Goal: Task Accomplishment & Management: Manage account settings

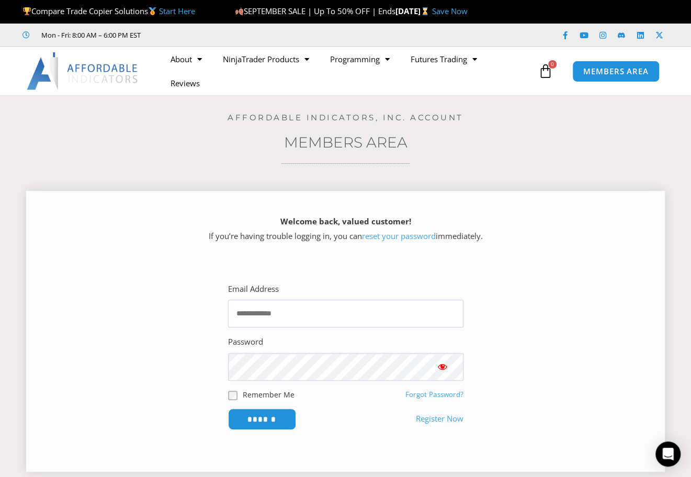
click at [260, 389] on label "Remember Me" at bounding box center [269, 394] width 52 height 11
click at [348, 312] on input "Email Address" at bounding box center [345, 314] width 235 height 28
type input "**********"
click at [270, 413] on input "******" at bounding box center [262, 419] width 72 height 22
click at [301, 303] on input "Email Address" at bounding box center [345, 314] width 235 height 28
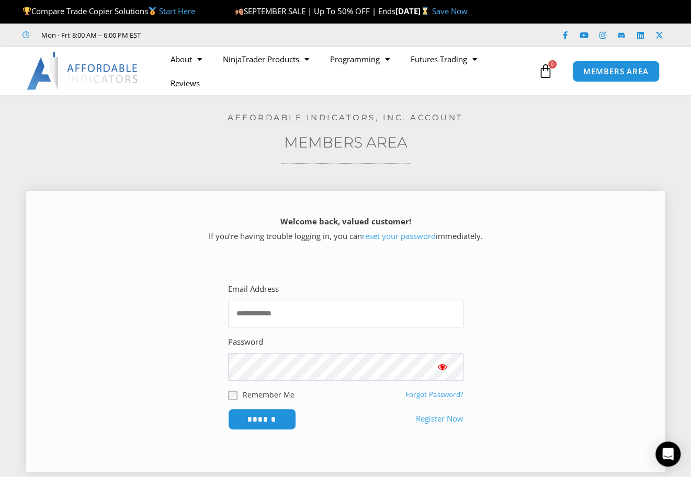
type input "**********"
click at [256, 392] on label "Remember Me" at bounding box center [269, 394] width 52 height 11
click at [251, 418] on input "******" at bounding box center [262, 419] width 72 height 22
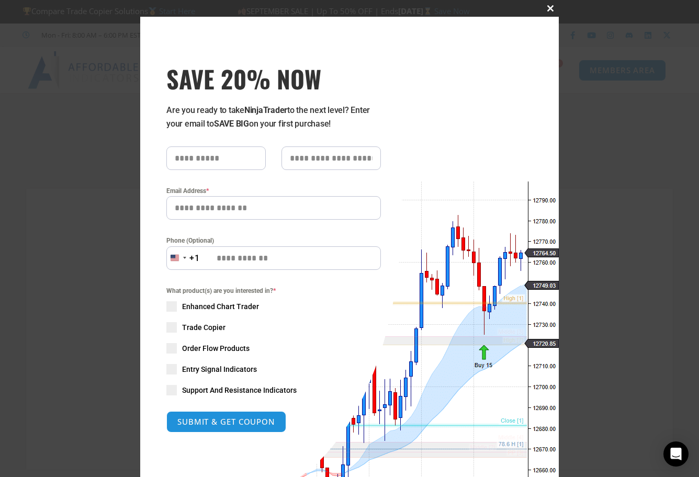
click at [542, 9] on span at bounding box center [550, 8] width 17 height 6
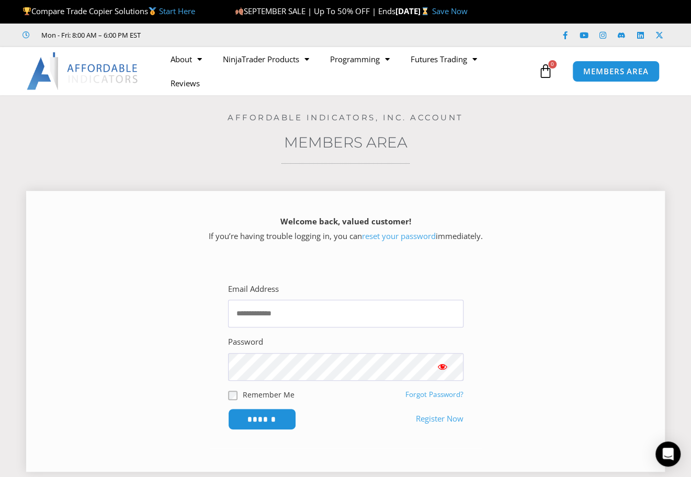
click at [416, 396] on link "Forgot Password?" at bounding box center [434, 394] width 58 height 9
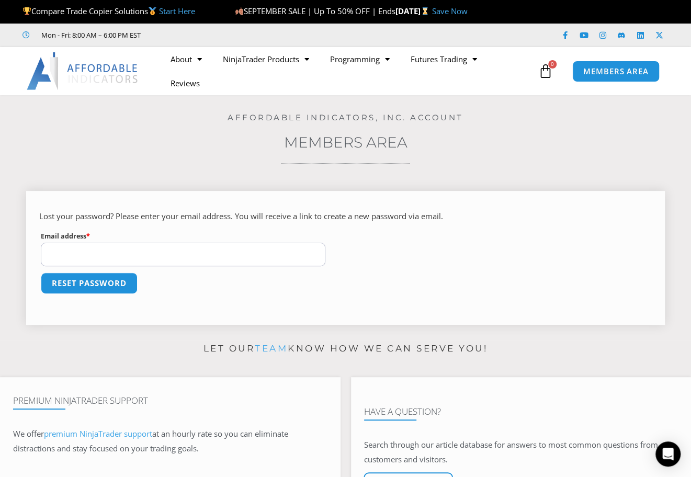
click at [69, 253] on input "Email address * Required" at bounding box center [183, 255] width 285 height 24
type input "**********"
click at [108, 275] on button "Reset password" at bounding box center [89, 283] width 102 height 22
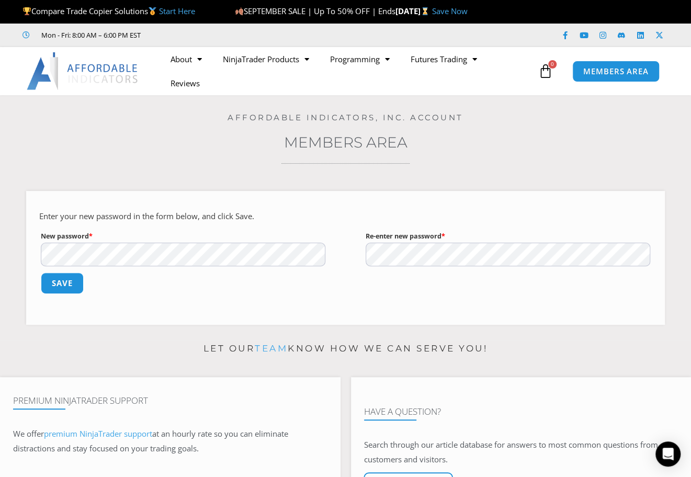
drag, startPoint x: 47, startPoint y: 282, endPoint x: 6, endPoint y: 318, distance: 54.5
click at [47, 282] on button "Save" at bounding box center [62, 283] width 43 height 21
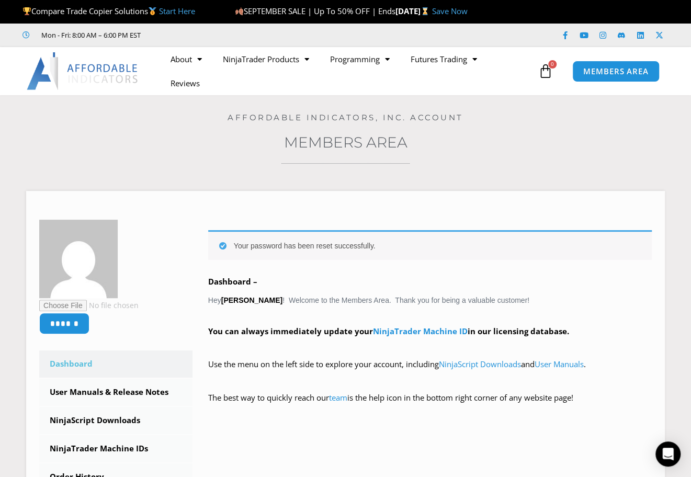
click at [615, 149] on div "Home / Members Area Affordable Indicators, Inc. Account Members Area ****** Das…" at bounding box center [345, 359] width 639 height 529
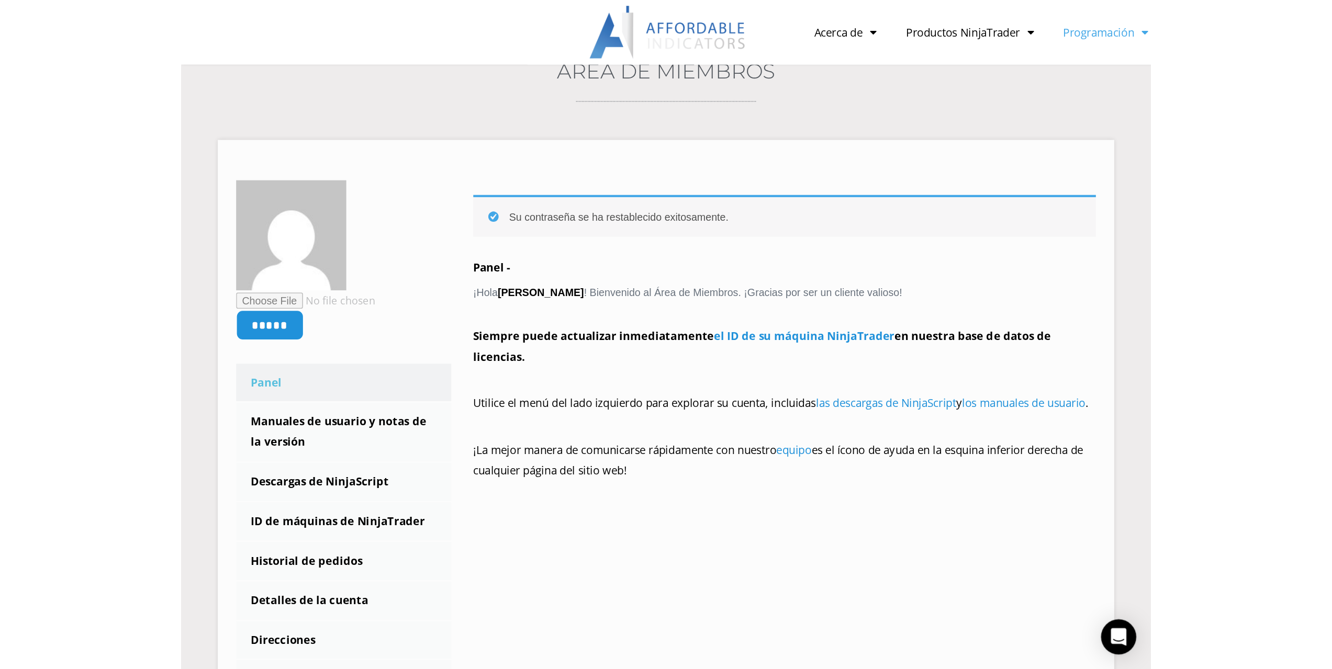
scroll to position [91, 0]
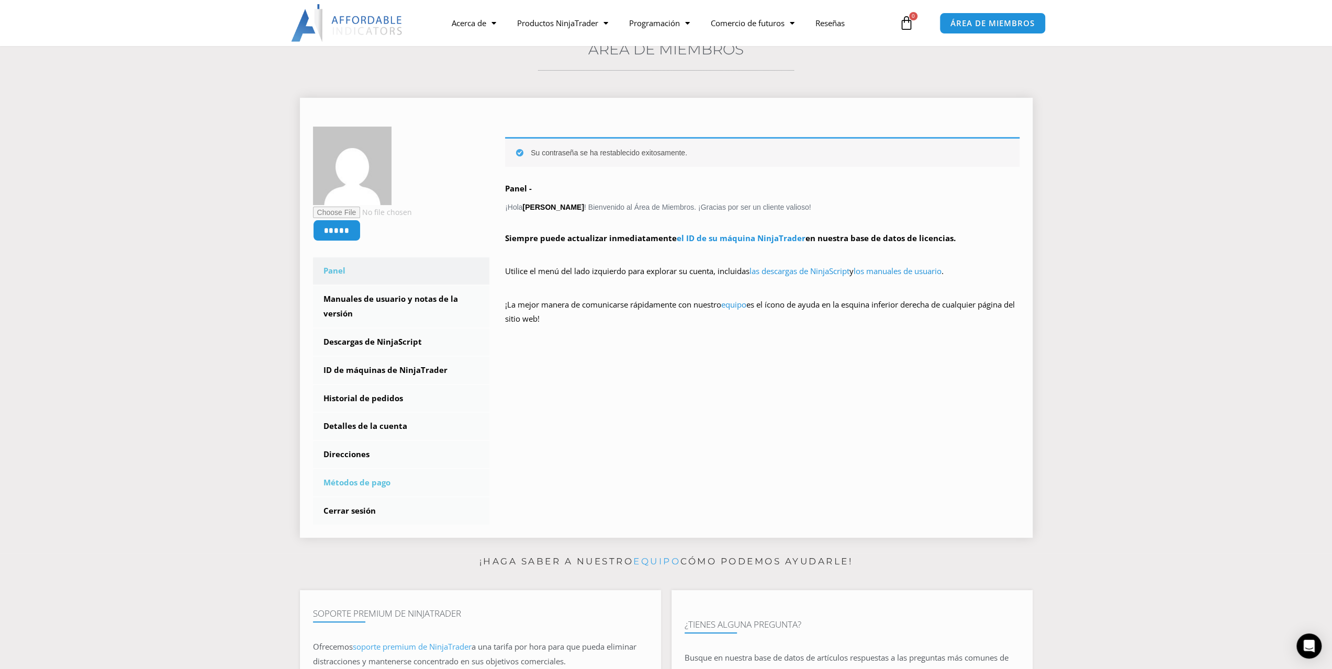
click at [338, 477] on font "Métodos de pago" at bounding box center [356, 482] width 67 height 10
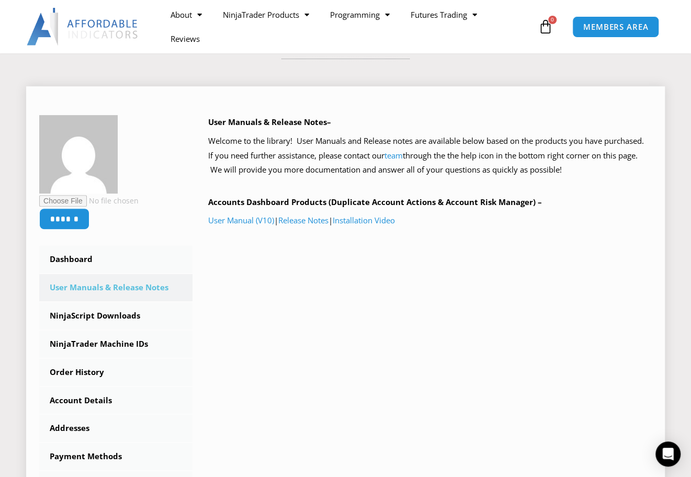
scroll to position [157, 0]
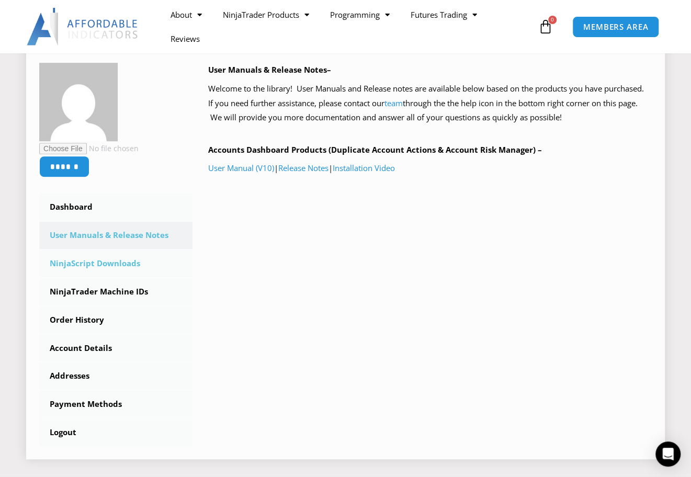
click at [78, 266] on link "NinjaScript Downloads" at bounding box center [115, 263] width 153 height 27
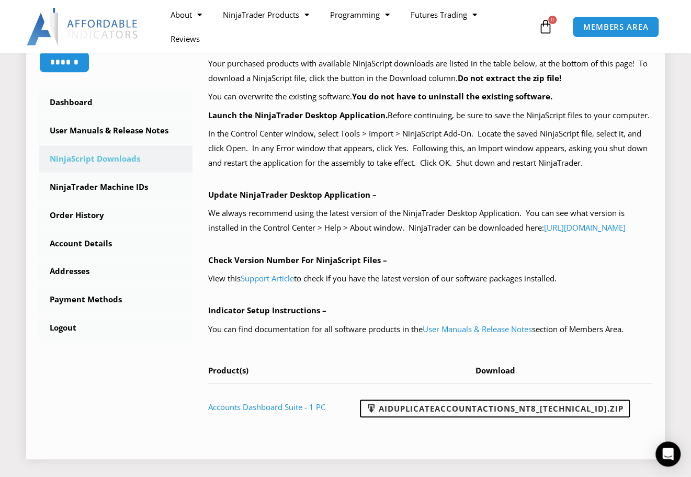
scroll to position [314, 0]
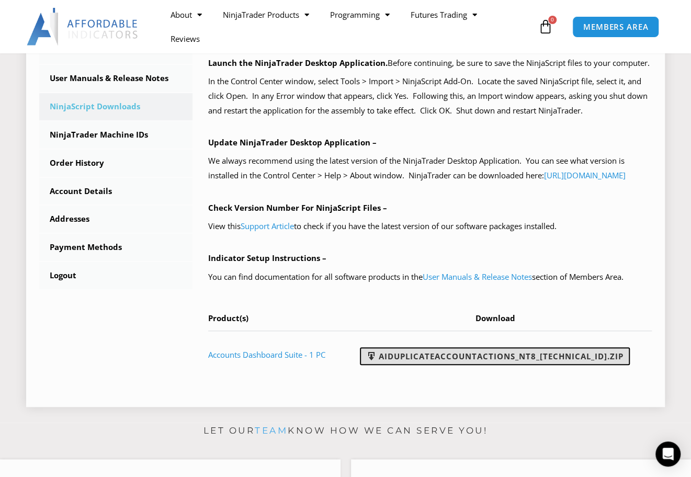
click at [429, 365] on link "AIDuplicateAccountActions_NT8_[TECHNICAL_ID].zip" at bounding box center [495, 356] width 270 height 18
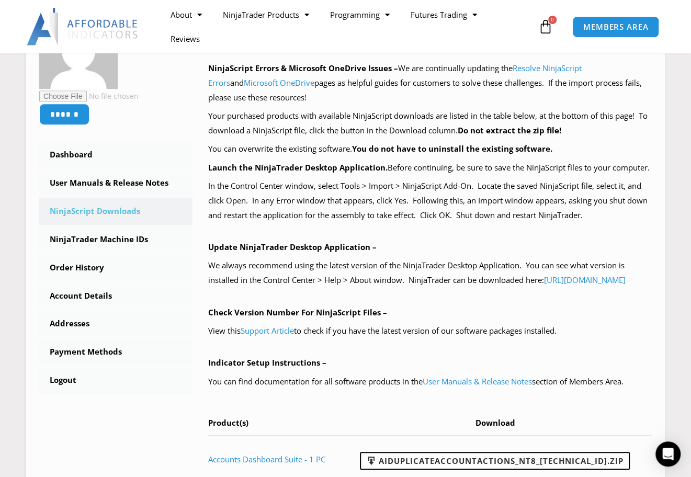
scroll to position [157, 0]
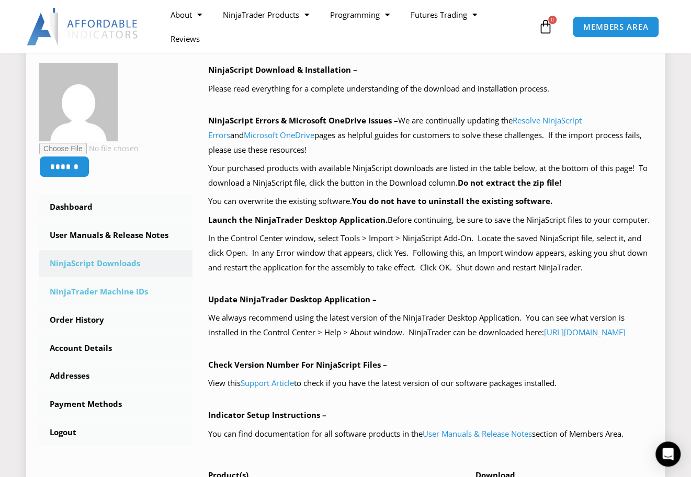
click at [147, 289] on link "NinjaTrader Machine IDs" at bounding box center [115, 291] width 153 height 27
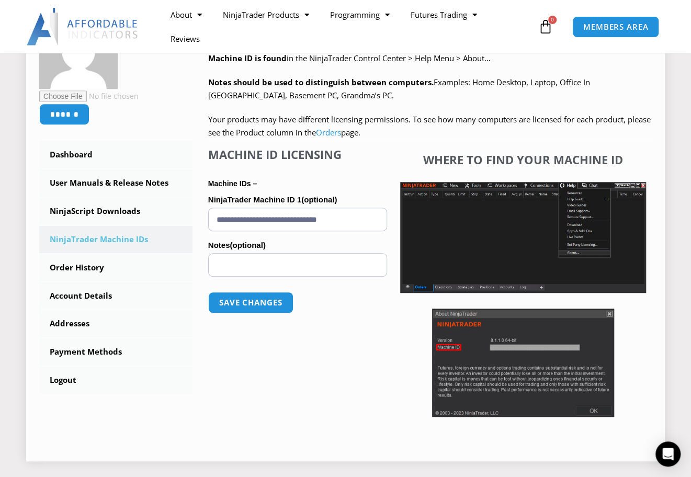
scroll to position [105, 0]
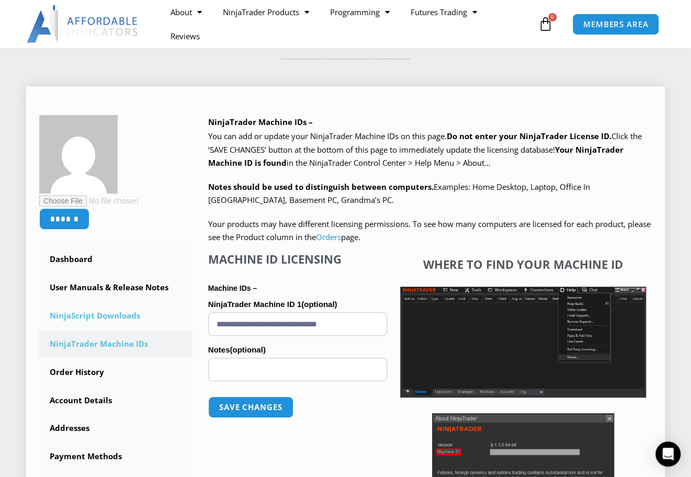
click at [83, 313] on link "NinjaScript Downloads" at bounding box center [115, 315] width 153 height 27
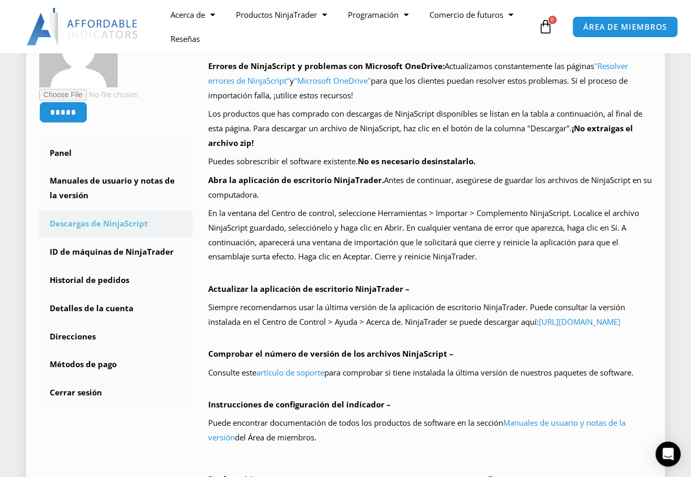
scroll to position [172, 0]
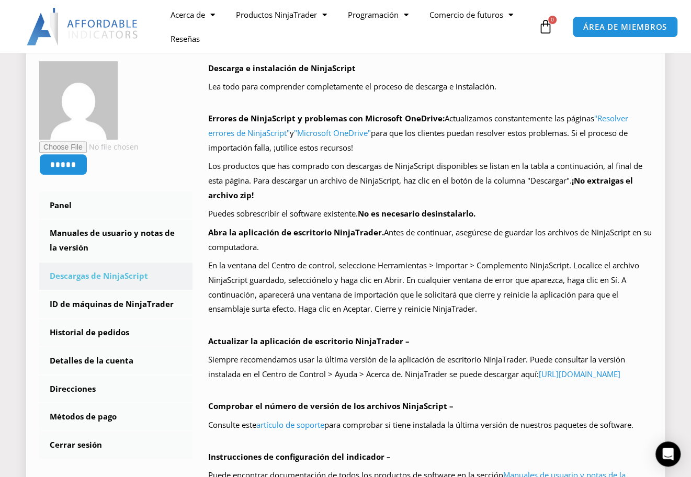
click at [544, 268] on font "En la ventana del Centro de control, seleccione Herramientas > Importar > Compl…" at bounding box center [423, 287] width 431 height 54
click at [112, 246] on link "Manuales de usuario y notas de la versión" at bounding box center [115, 241] width 153 height 42
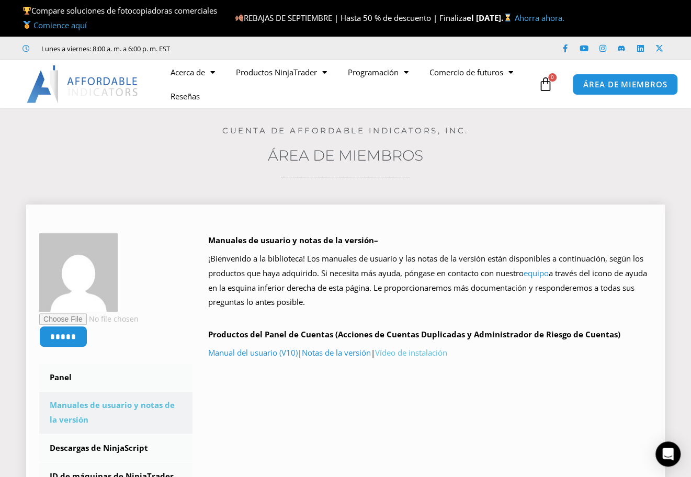
click at [398, 352] on font "Vídeo de instalación" at bounding box center [411, 352] width 72 height 10
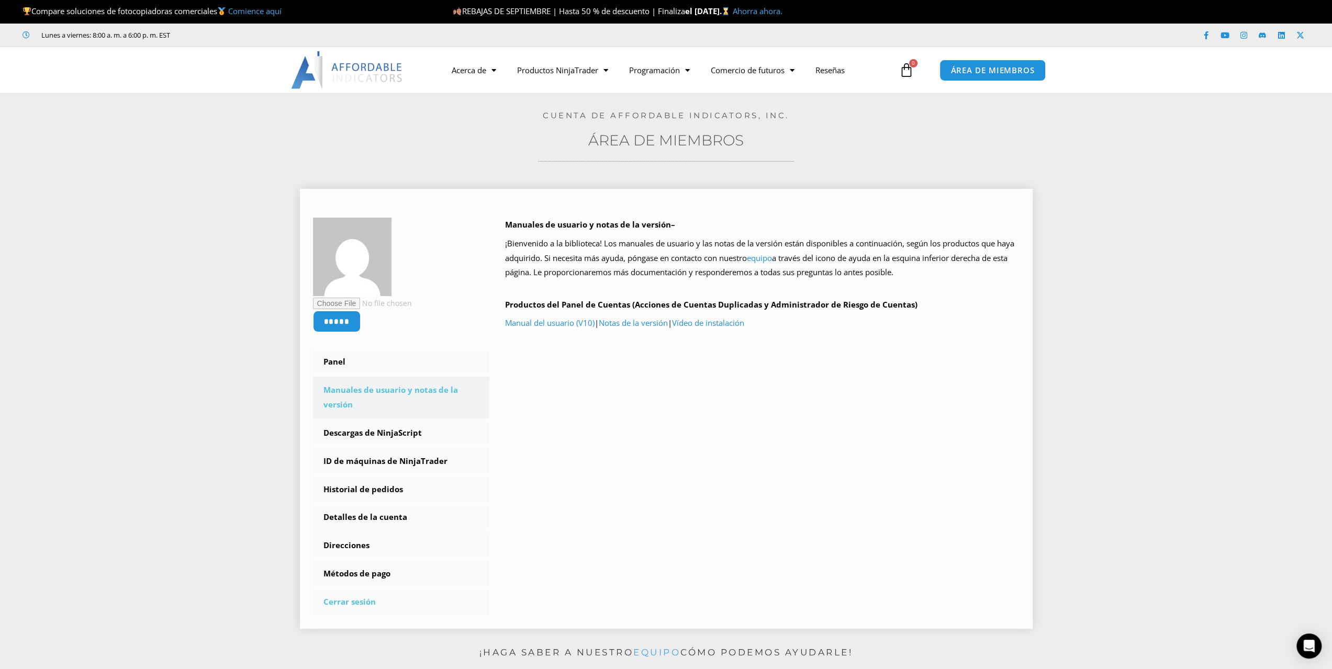
click at [353, 477] on font "Cerrar sesión" at bounding box center [349, 601] width 52 height 10
